Goal: Navigation & Orientation: Locate item on page

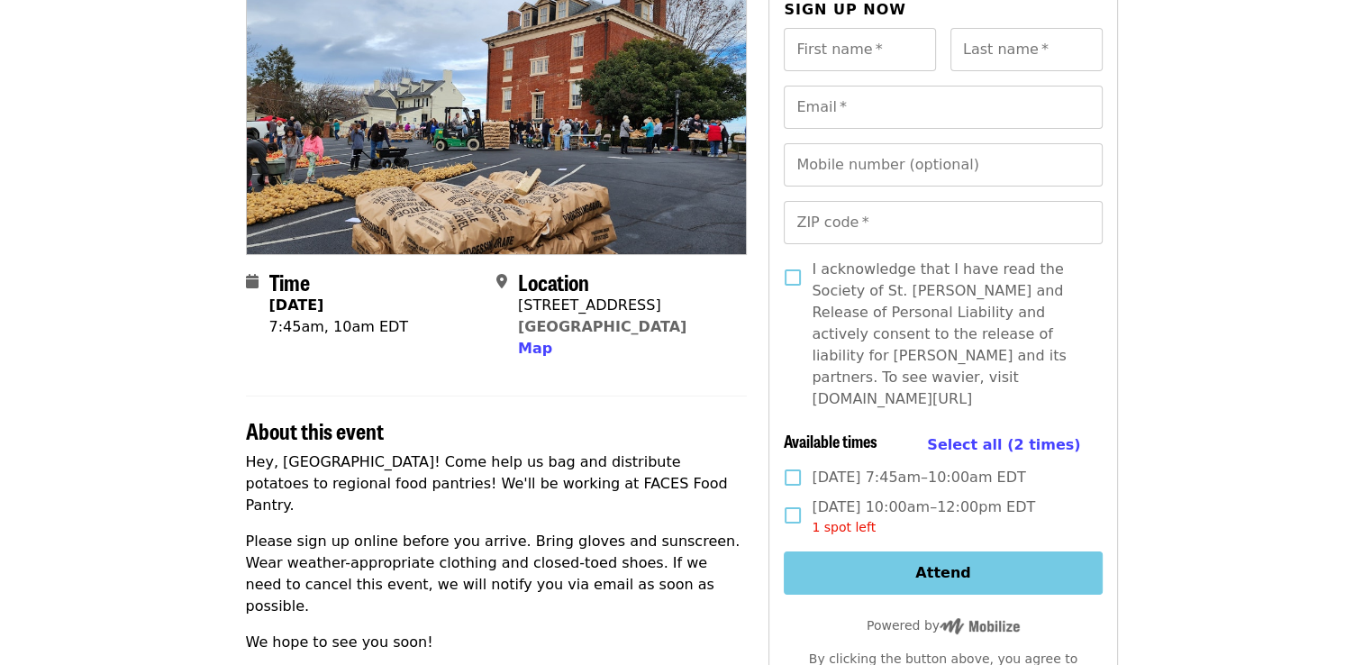
scroll to position [183, 0]
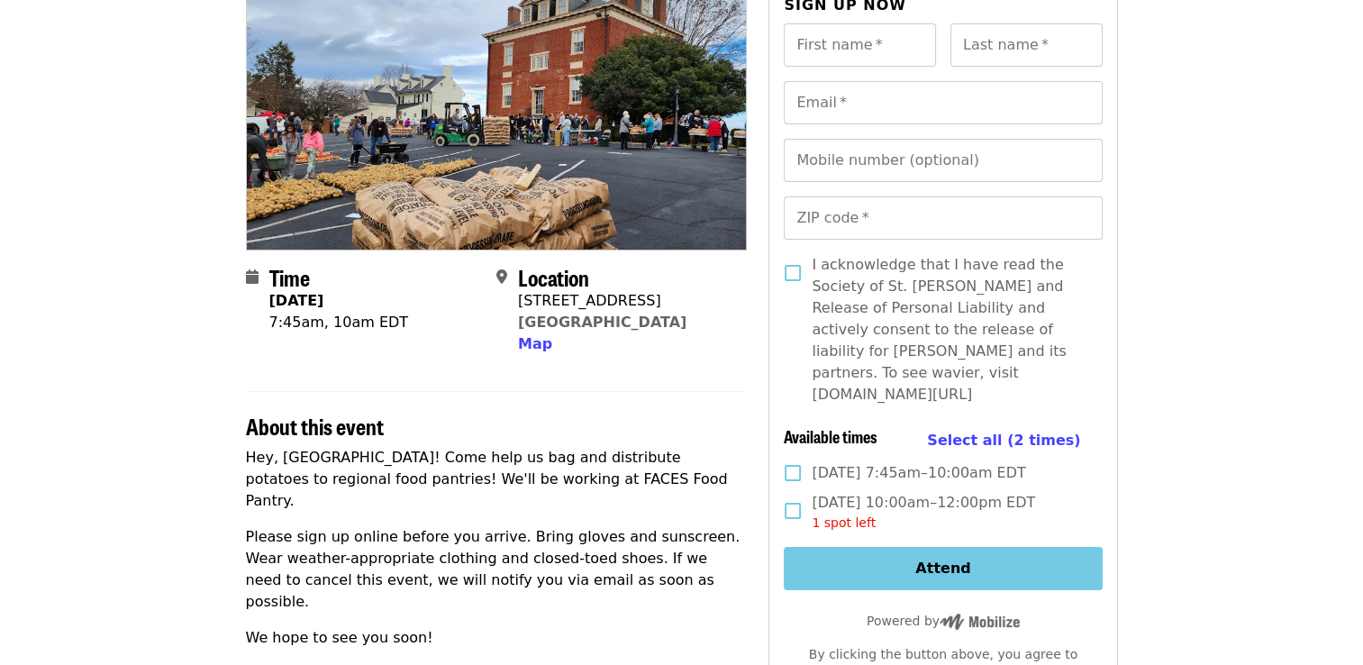
drag, startPoint x: 519, startPoint y: 304, endPoint x: 662, endPoint y: 330, distance: 145.6
click at [662, 330] on div "Location [STREET_ADDRESS] Map" at bounding box center [614, 310] width 236 height 91
click at [531, 347] on span "Map" at bounding box center [535, 343] width 34 height 17
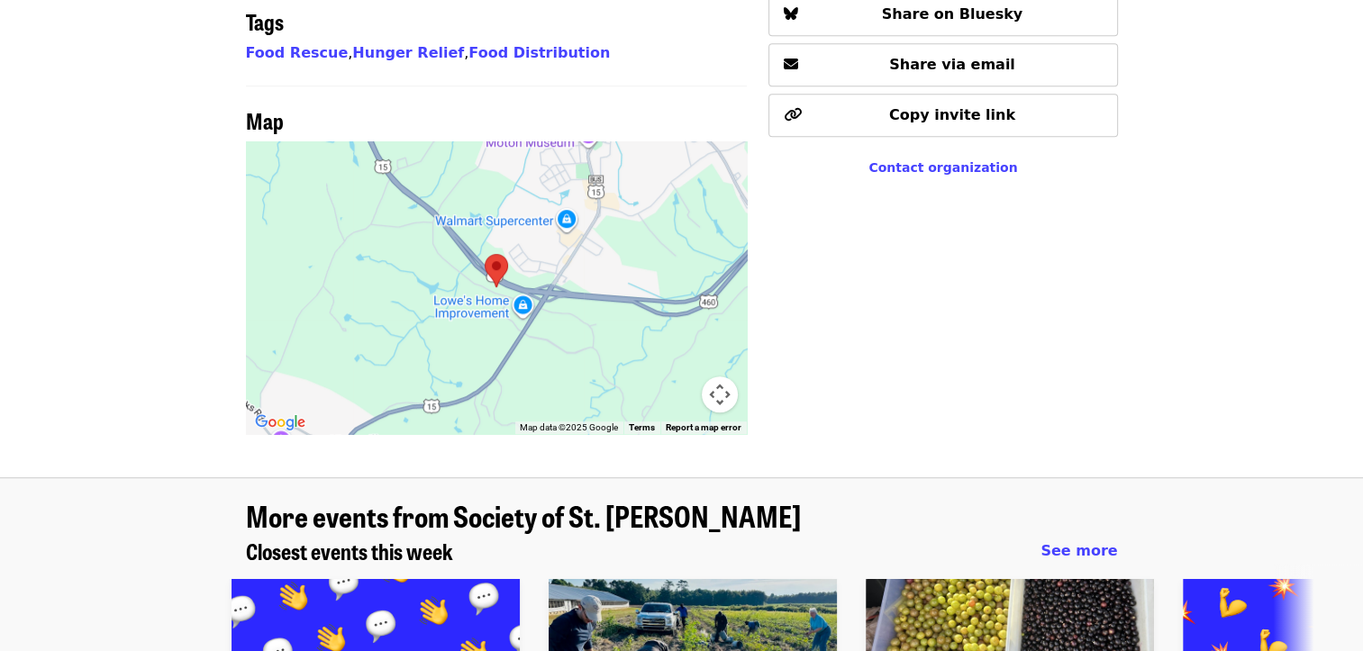
scroll to position [1145, 0]
click at [724, 377] on button "Map camera controls" at bounding box center [720, 395] width 36 height 36
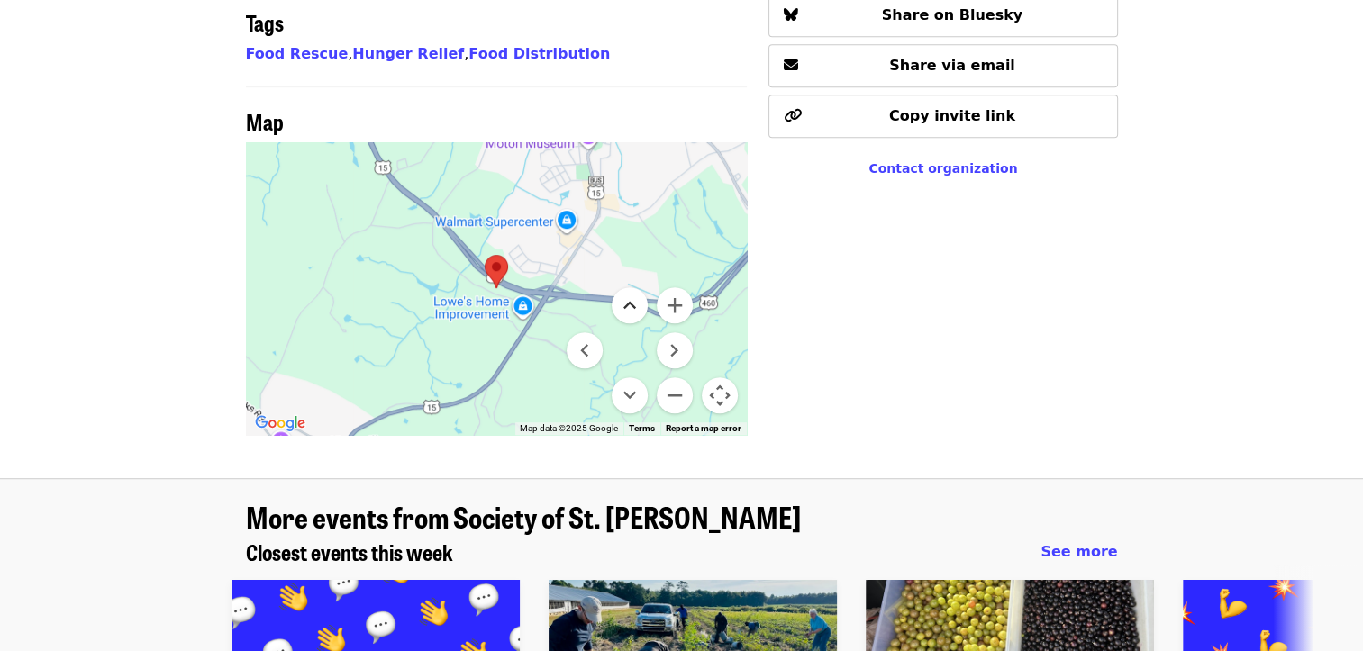
click at [632, 287] on button "Move up" at bounding box center [630, 305] width 36 height 36
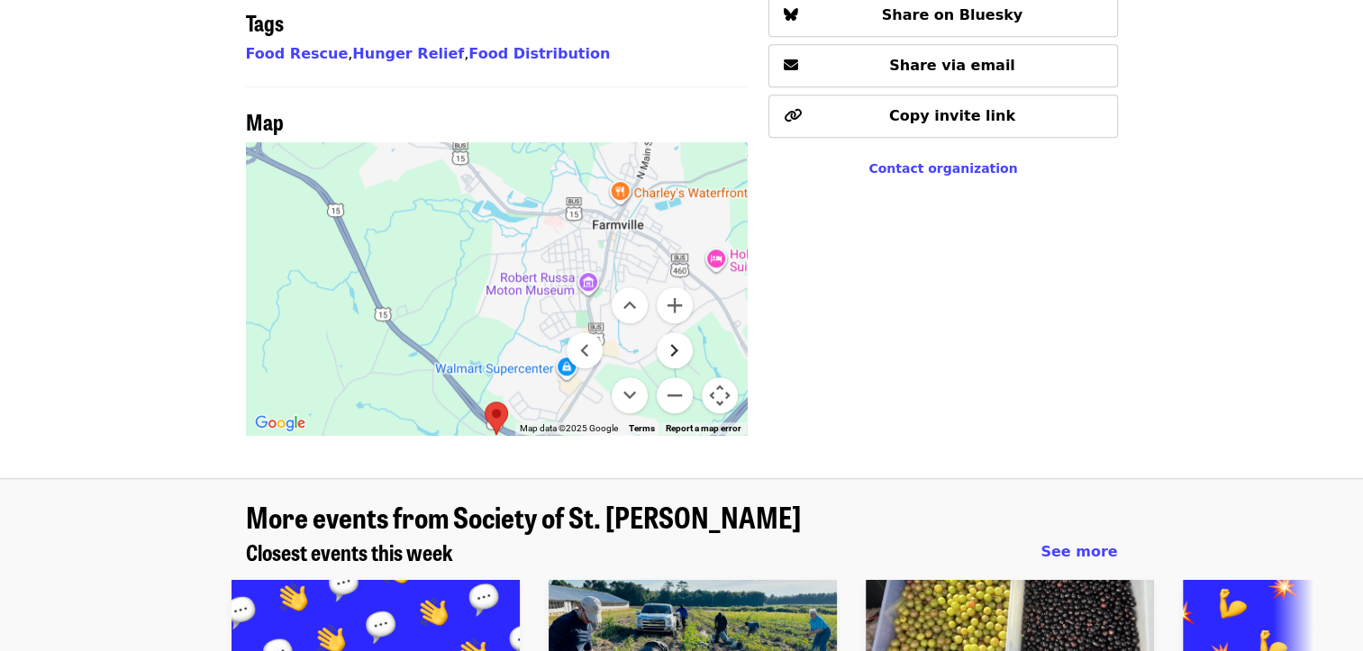
click at [677, 332] on button "Move right" at bounding box center [675, 350] width 36 height 36
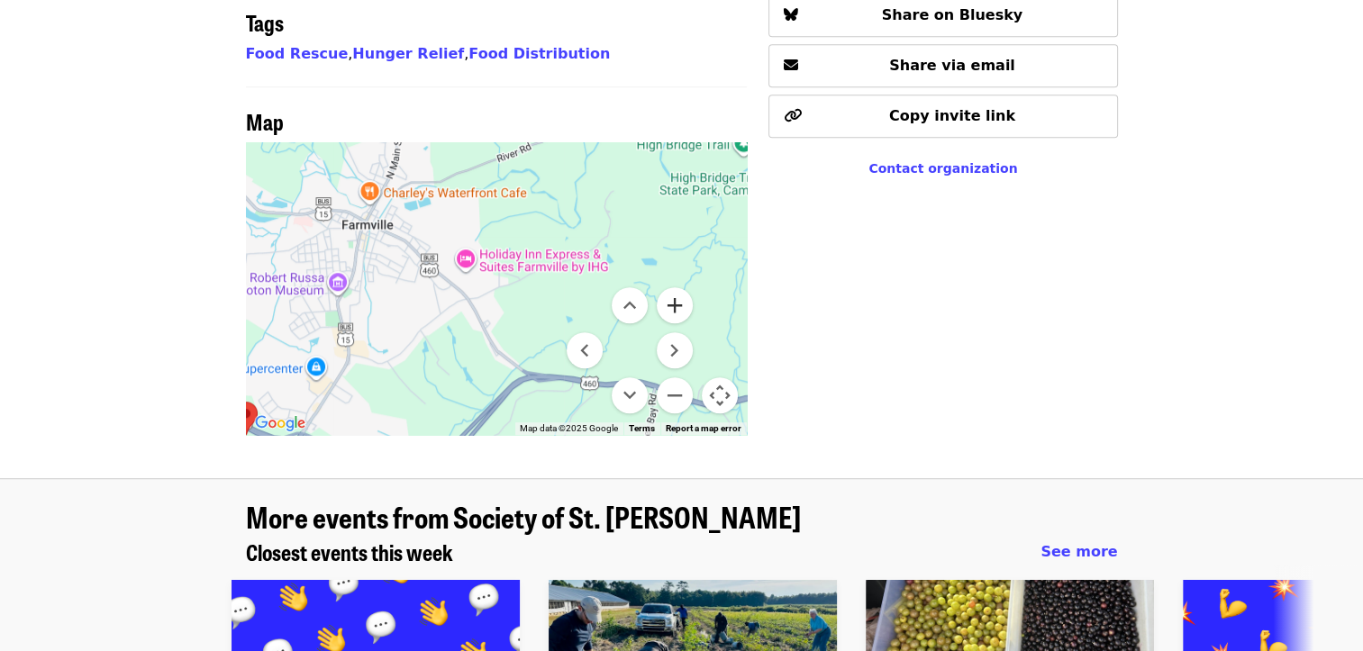
click at [676, 287] on button "Zoom in" at bounding box center [675, 305] width 36 height 36
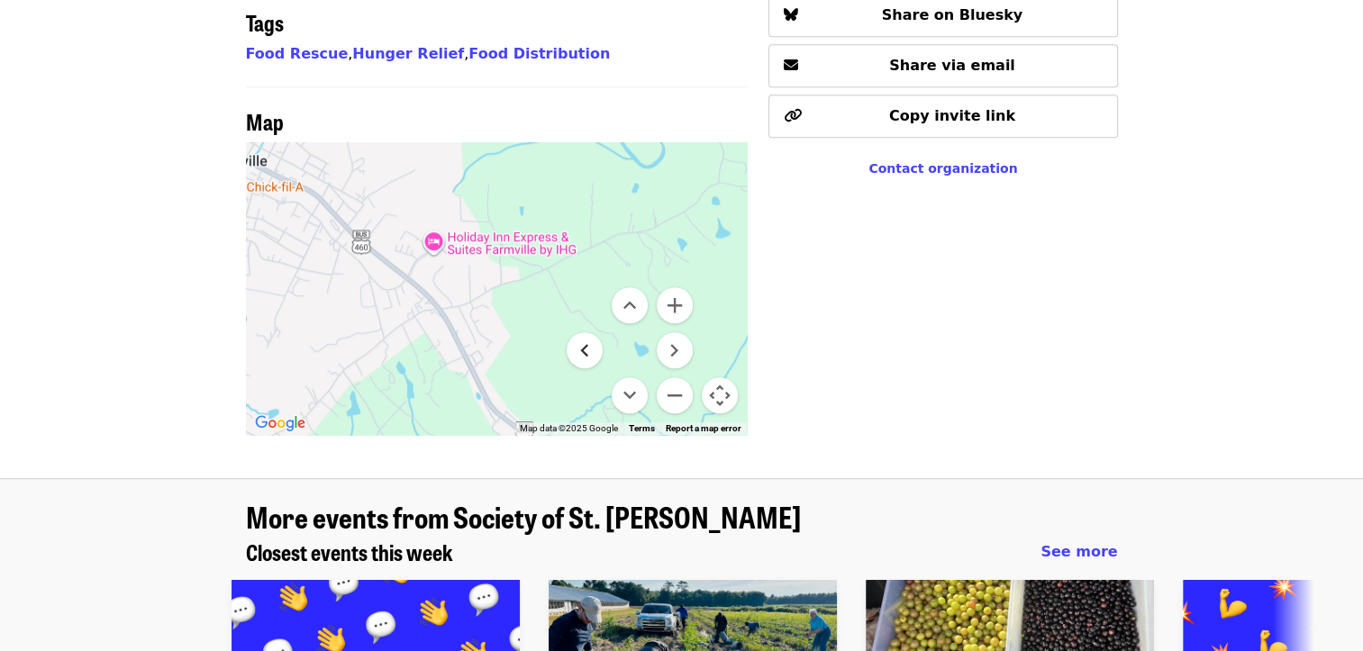
click at [580, 332] on button "Move left" at bounding box center [585, 350] width 36 height 36
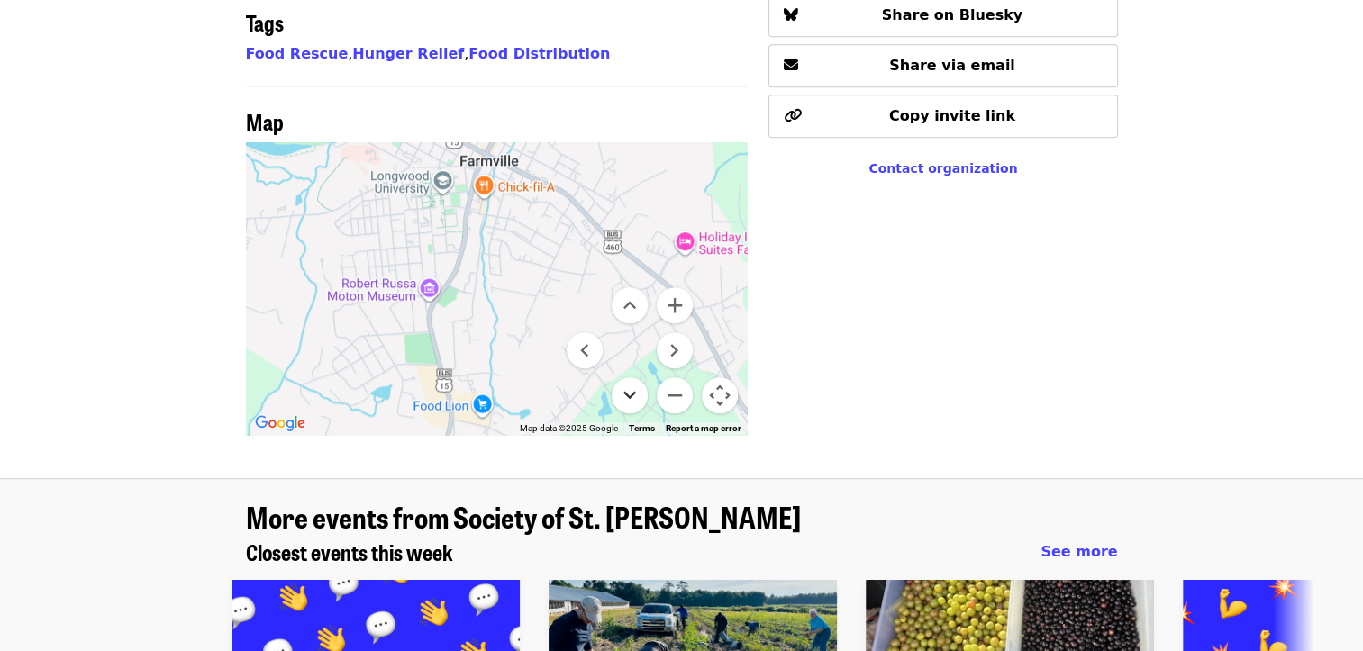
click at [630, 377] on button "Move down" at bounding box center [630, 395] width 36 height 36
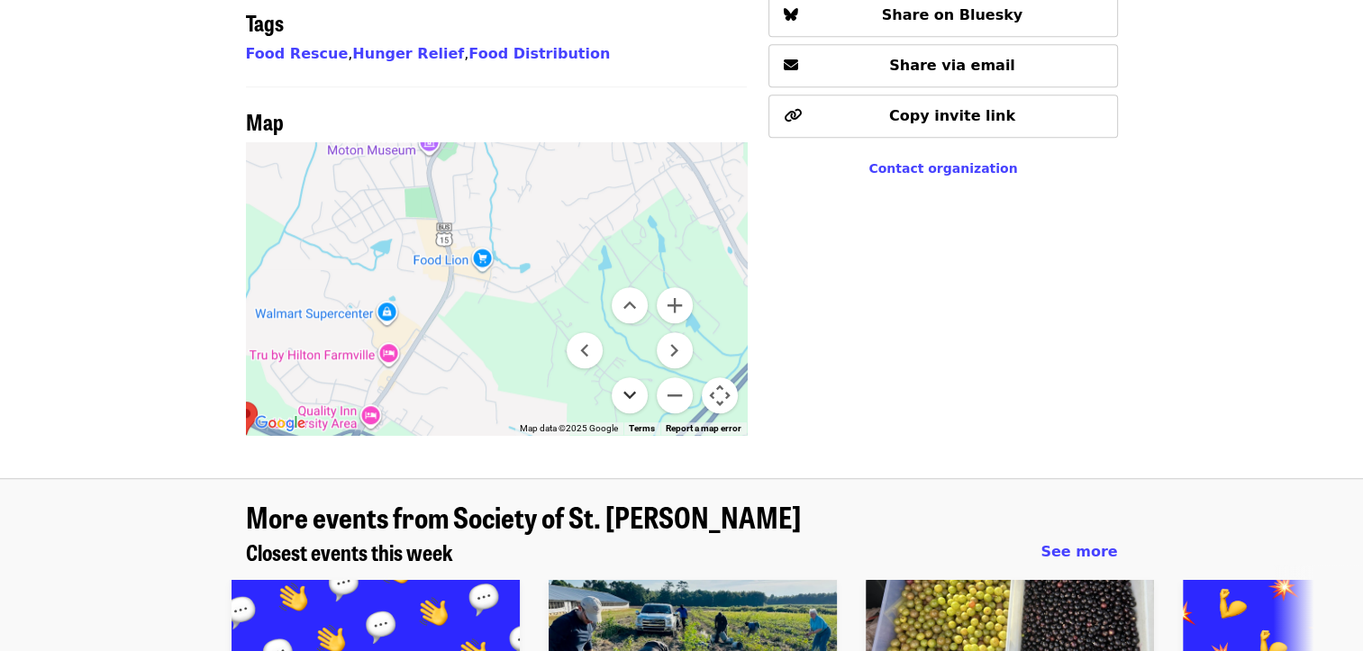
click at [630, 377] on button "Move down" at bounding box center [630, 395] width 36 height 36
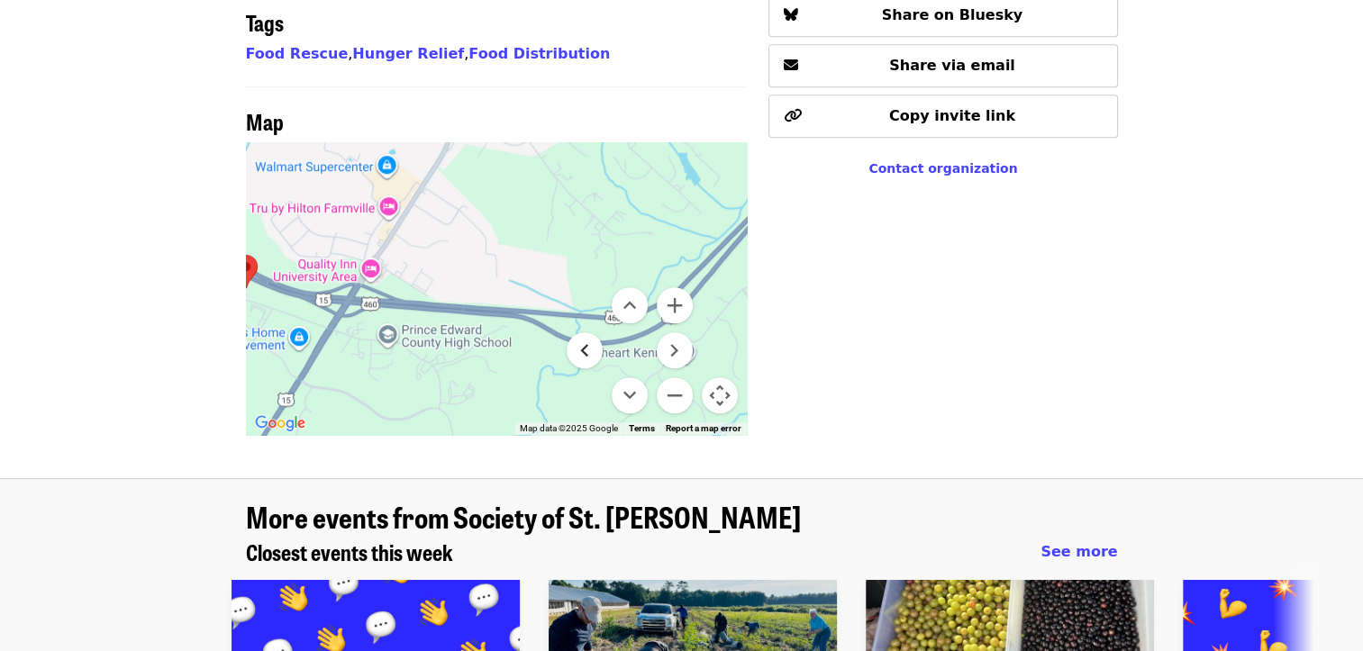
click at [588, 332] on button "Move left" at bounding box center [585, 350] width 36 height 36
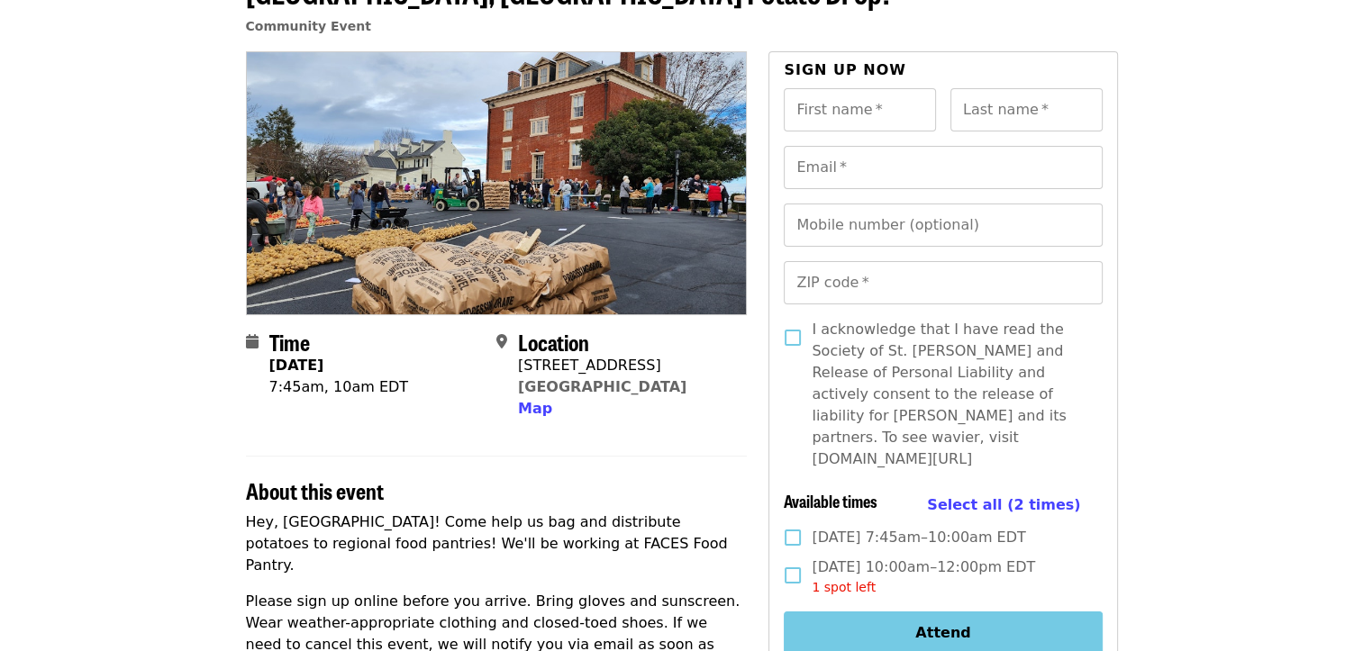
scroll to position [118, 0]
